Goal: Task Accomplishment & Management: Use online tool/utility

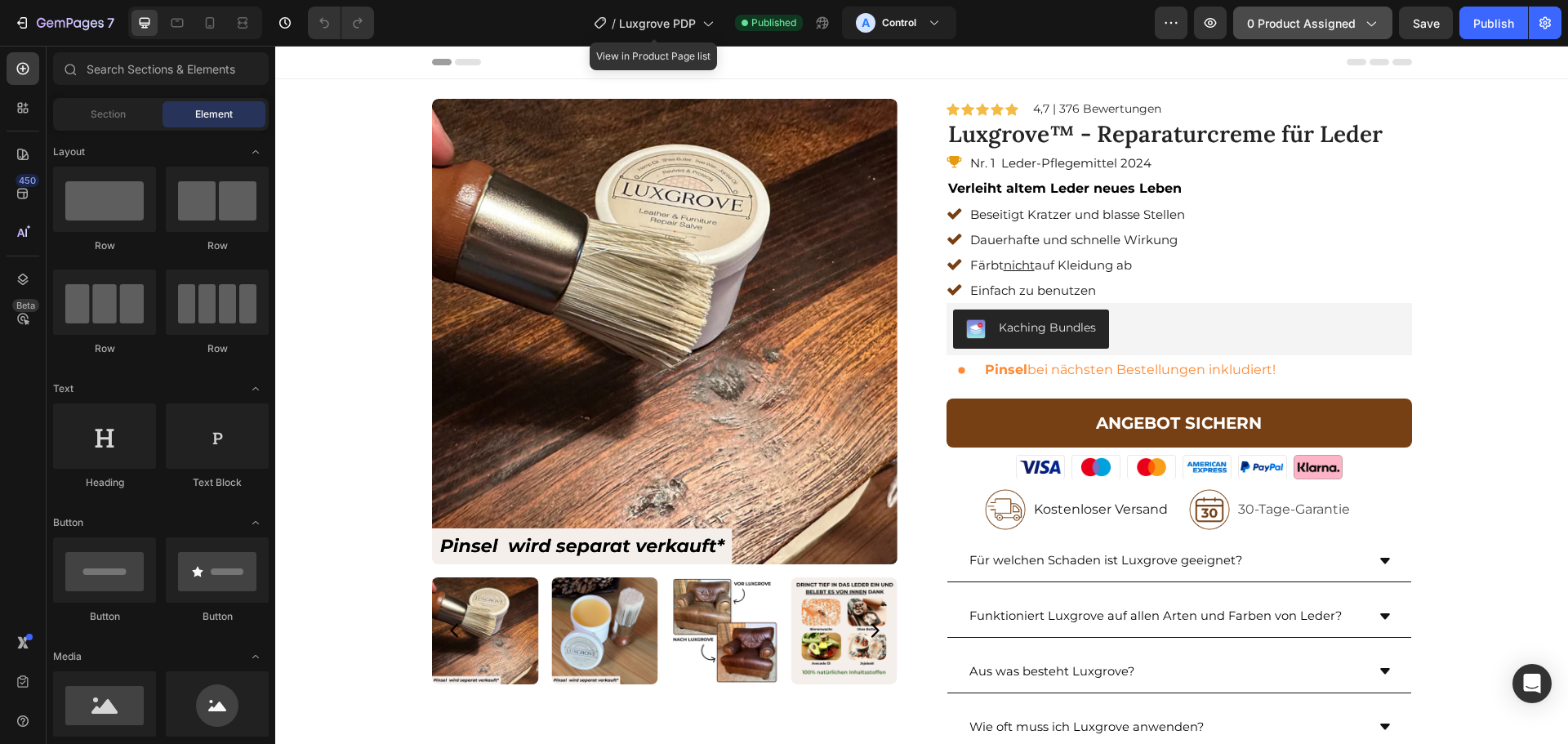
click at [1325, 29] on span "0 product assigned" at bounding box center [1302, 24] width 109 height 18
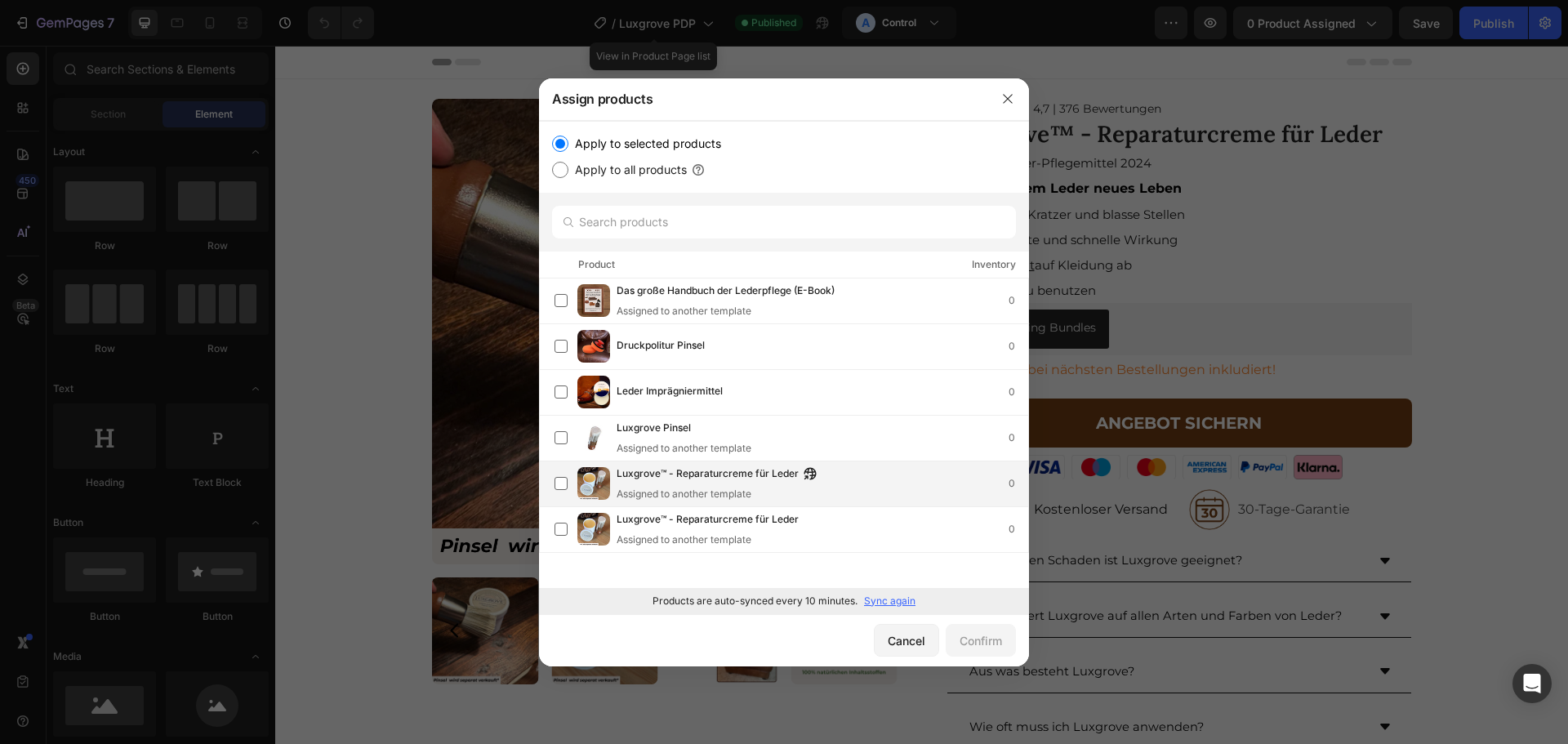
click at [671, 476] on span "Luxgrove™ - Reparaturcreme für Leder" at bounding box center [707, 474] width 182 height 18
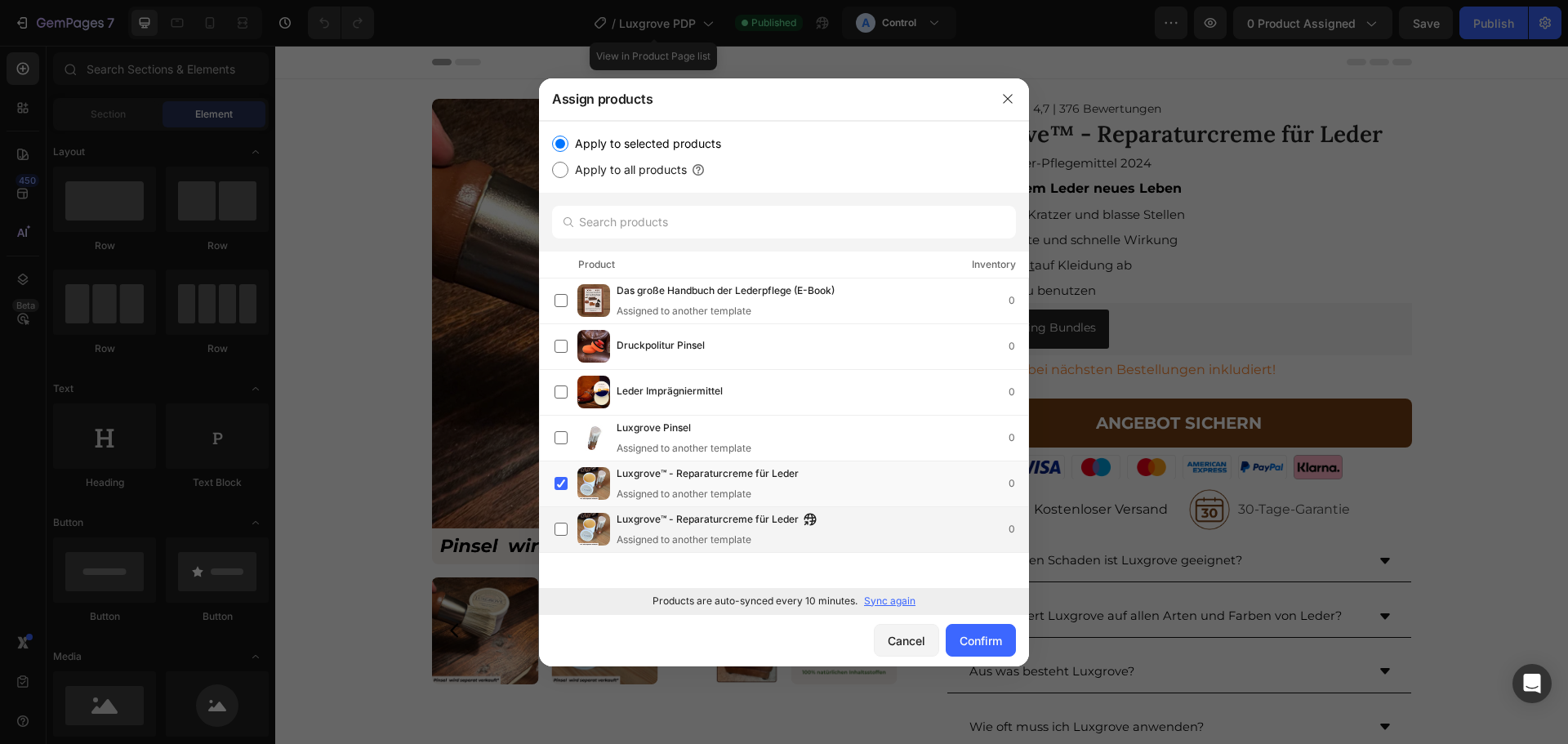
click at [679, 525] on span "Luxgrove™ - Reparaturcreme für Leder" at bounding box center [707, 519] width 182 height 18
click at [989, 637] on div "Confirm" at bounding box center [981, 640] width 42 height 18
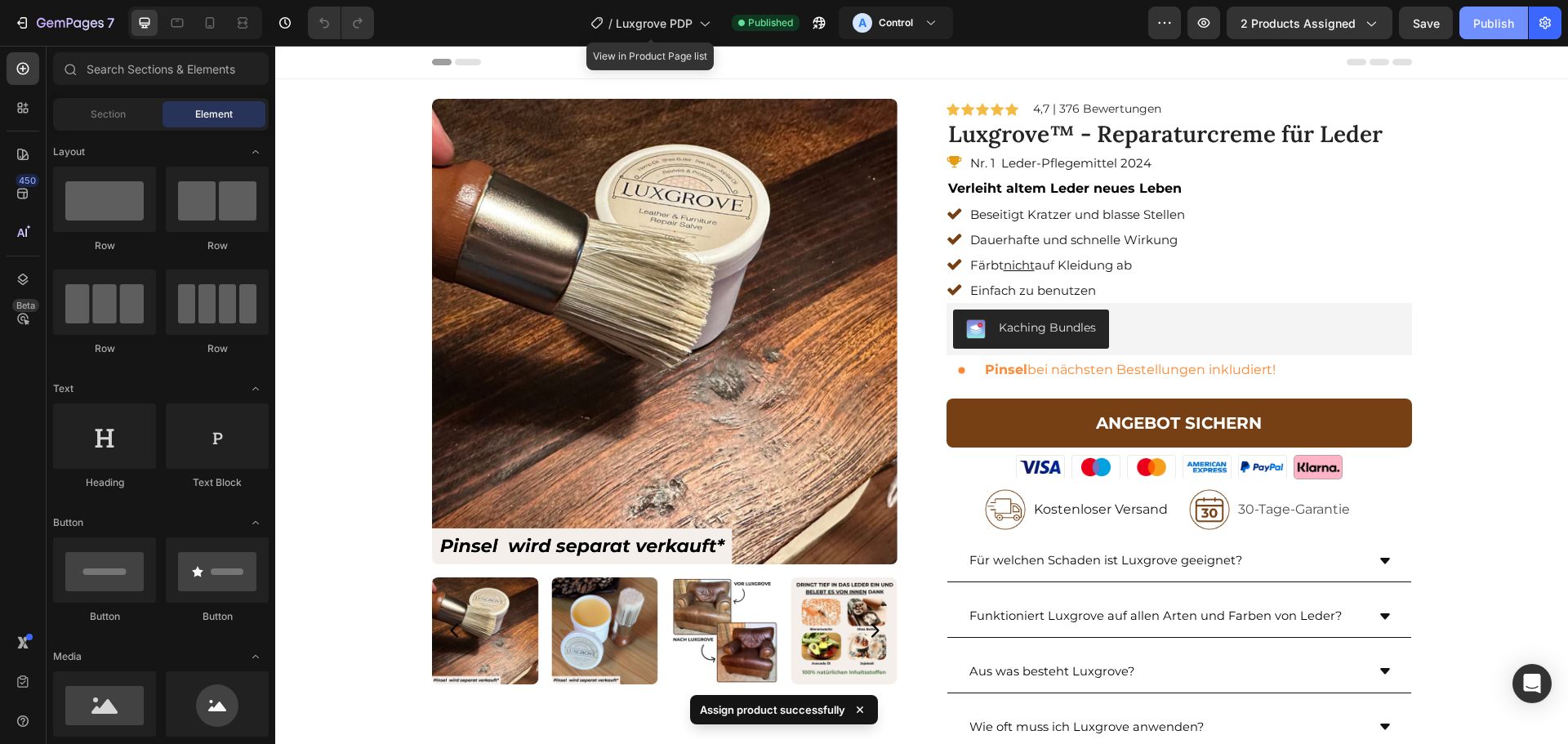
click at [1474, 32] on button "Publish" at bounding box center [1494, 22] width 68 height 32
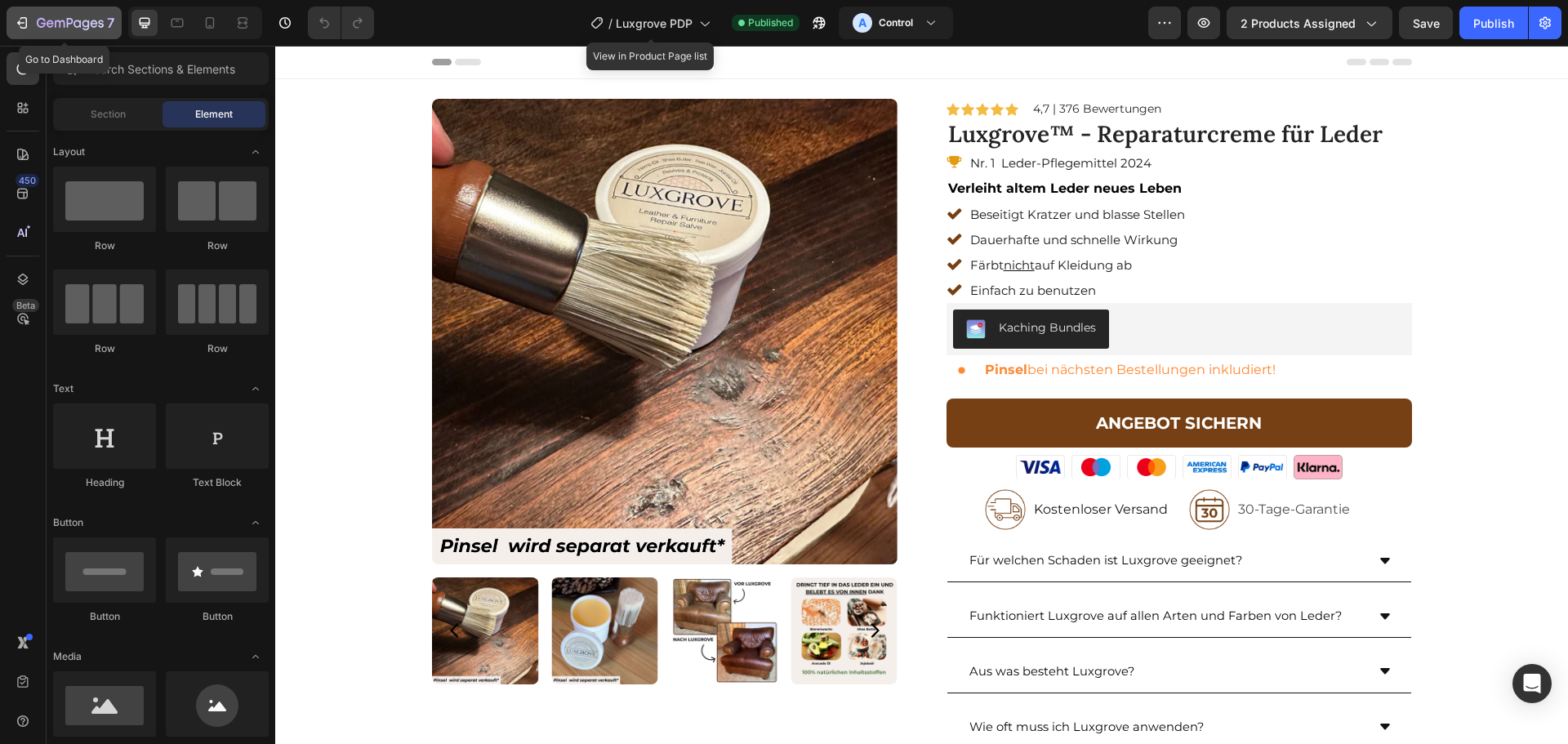
click at [72, 11] on button "7" at bounding box center [63, 22] width 115 height 32
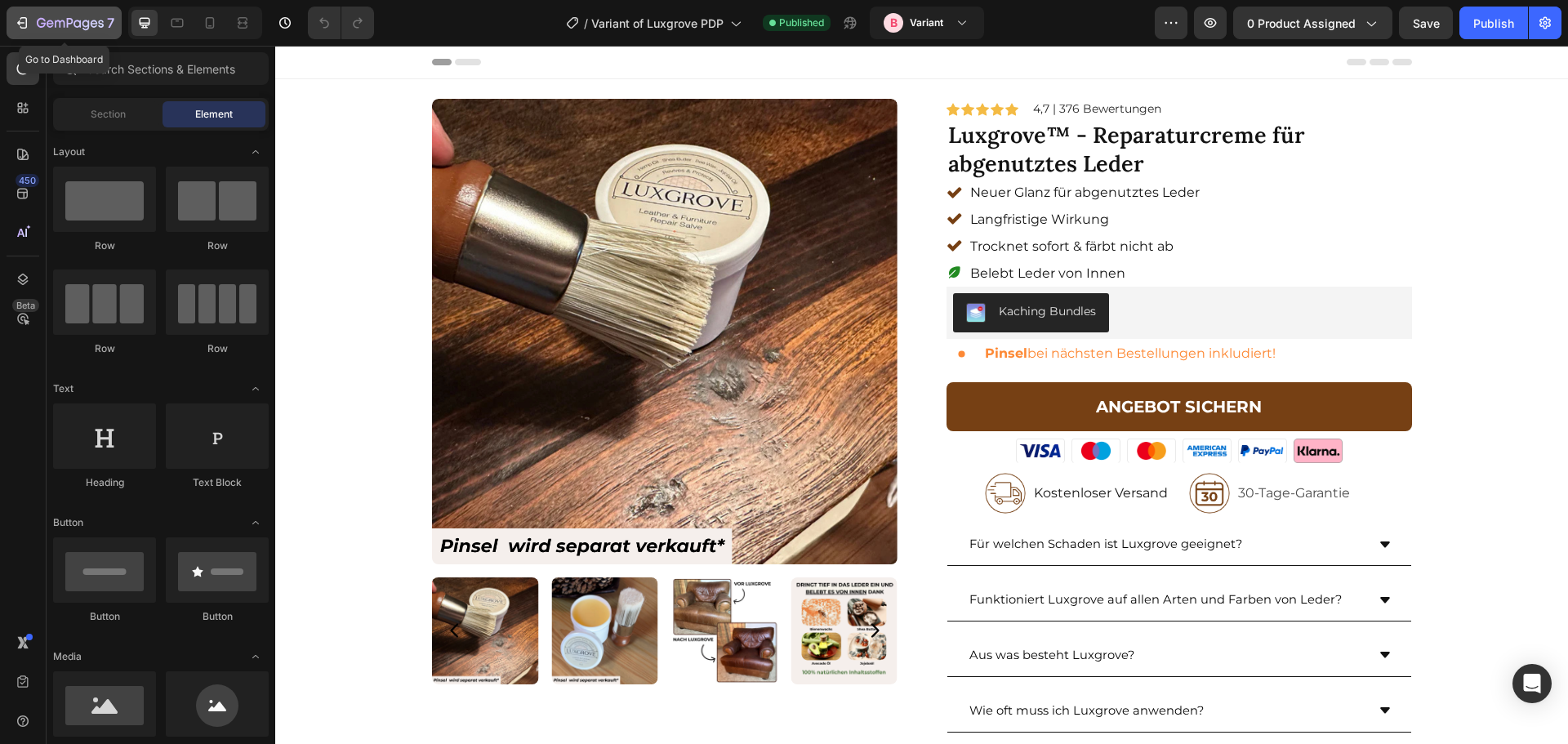
click at [46, 29] on icon "button" at bounding box center [70, 25] width 67 height 14
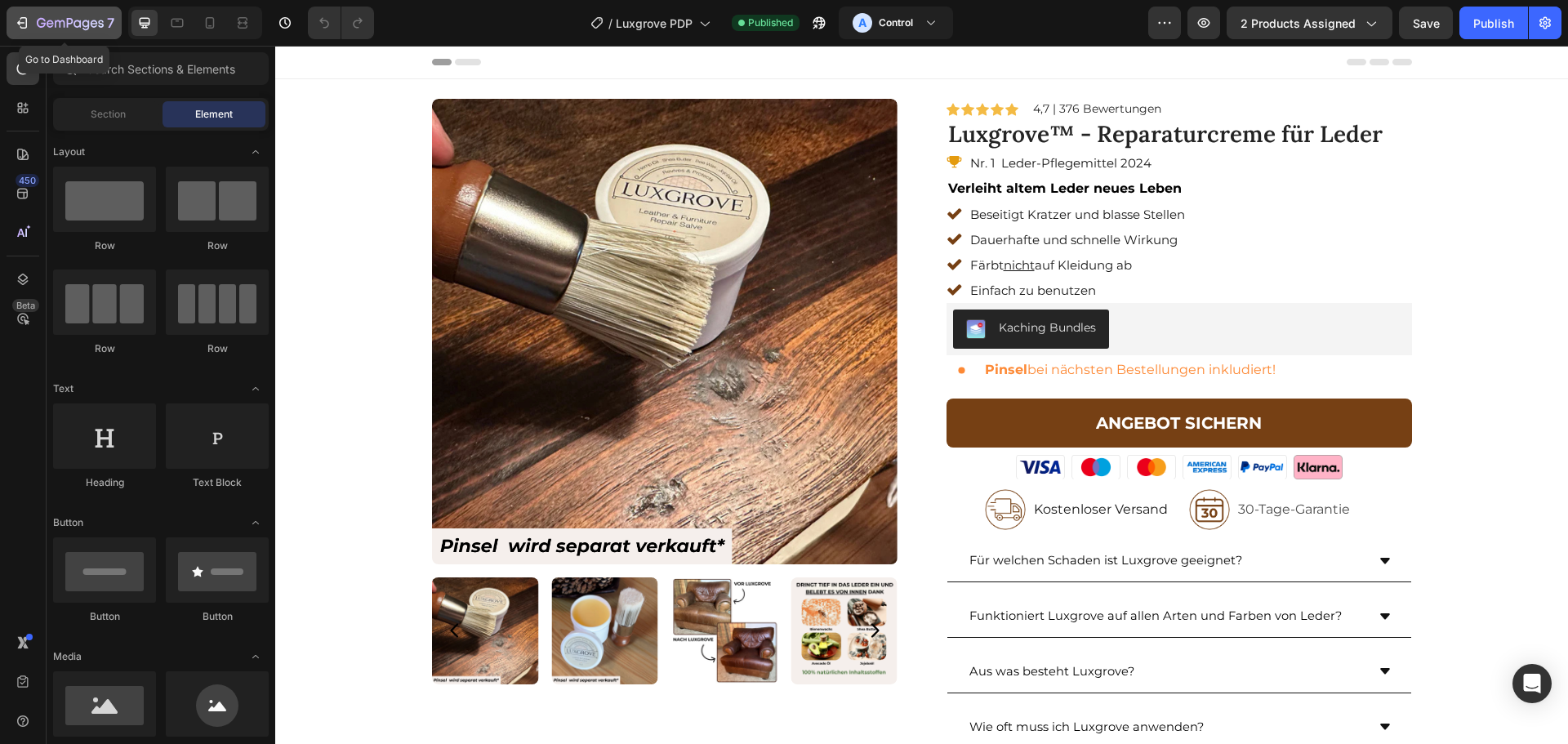
click at [50, 14] on div "7" at bounding box center [76, 23] width 77 height 19
